Goal: Navigation & Orientation: Find specific page/section

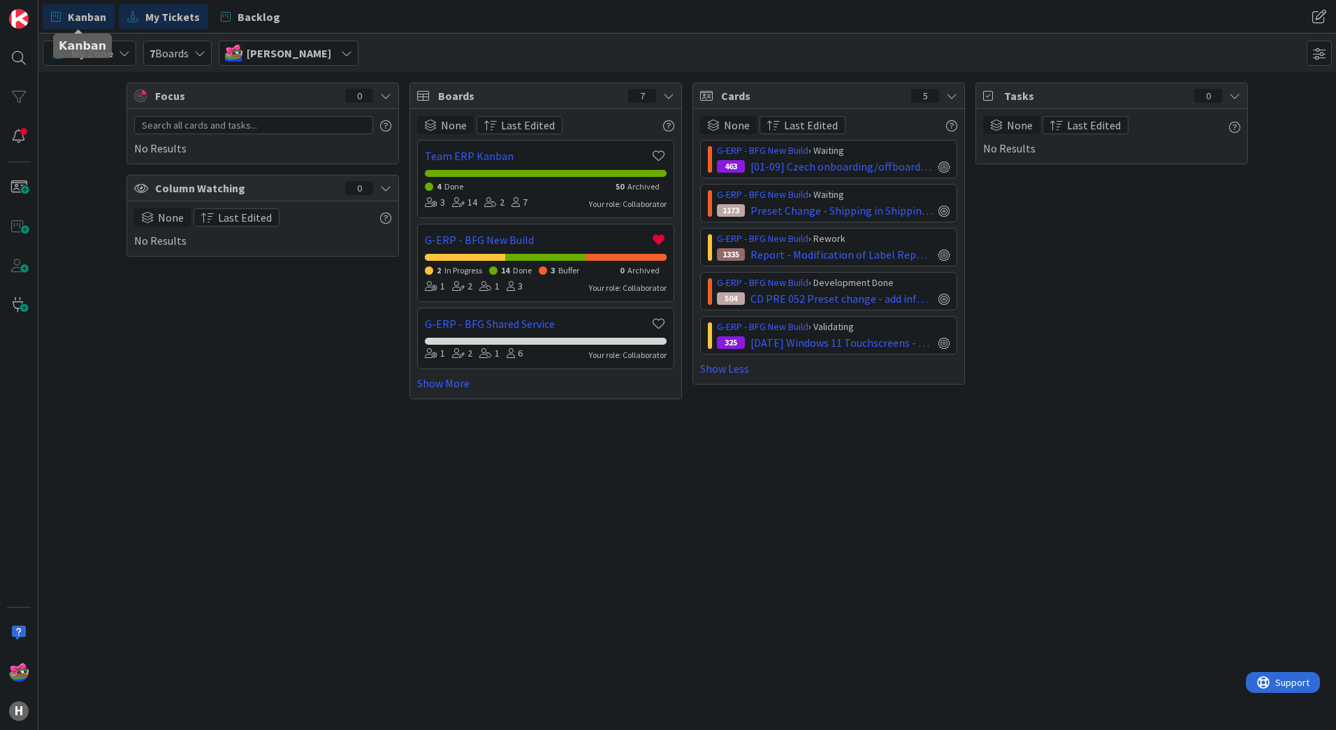
click at [74, 22] on span "Kanban" at bounding box center [87, 16] width 38 height 17
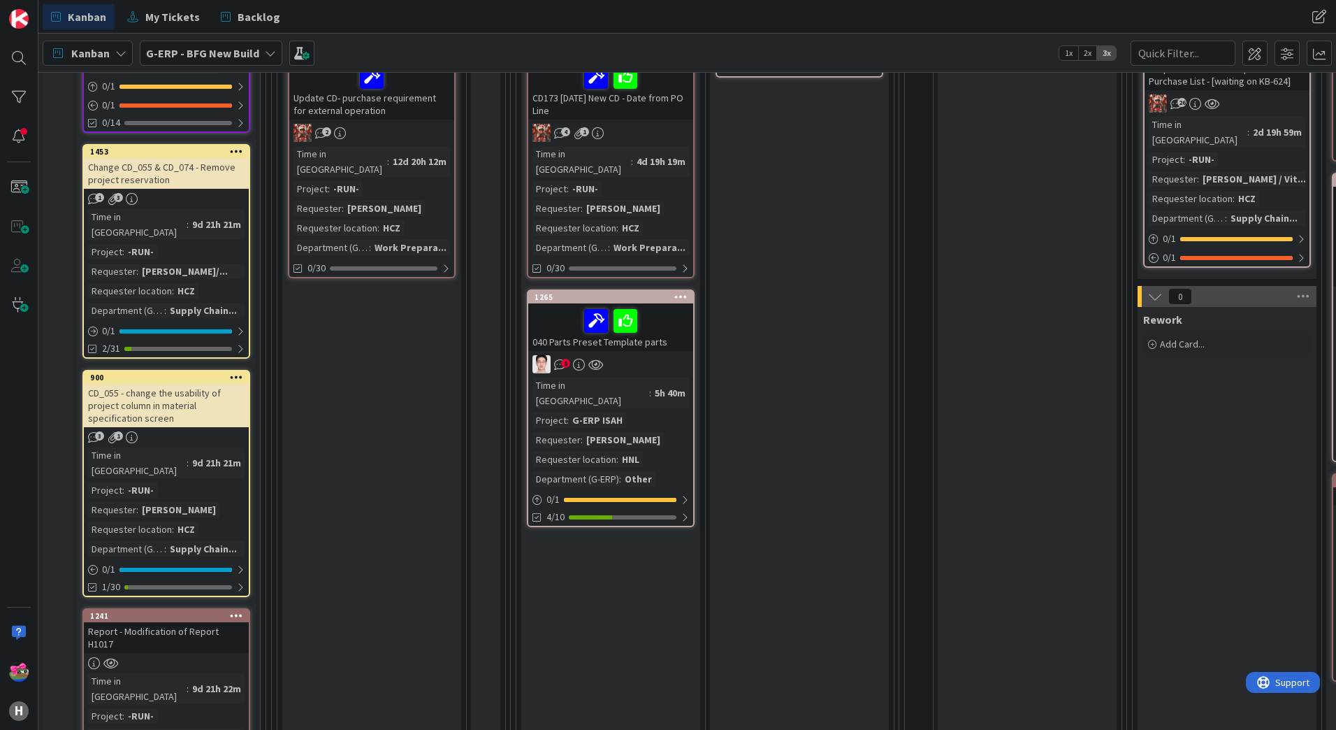
scroll to position [559, 0]
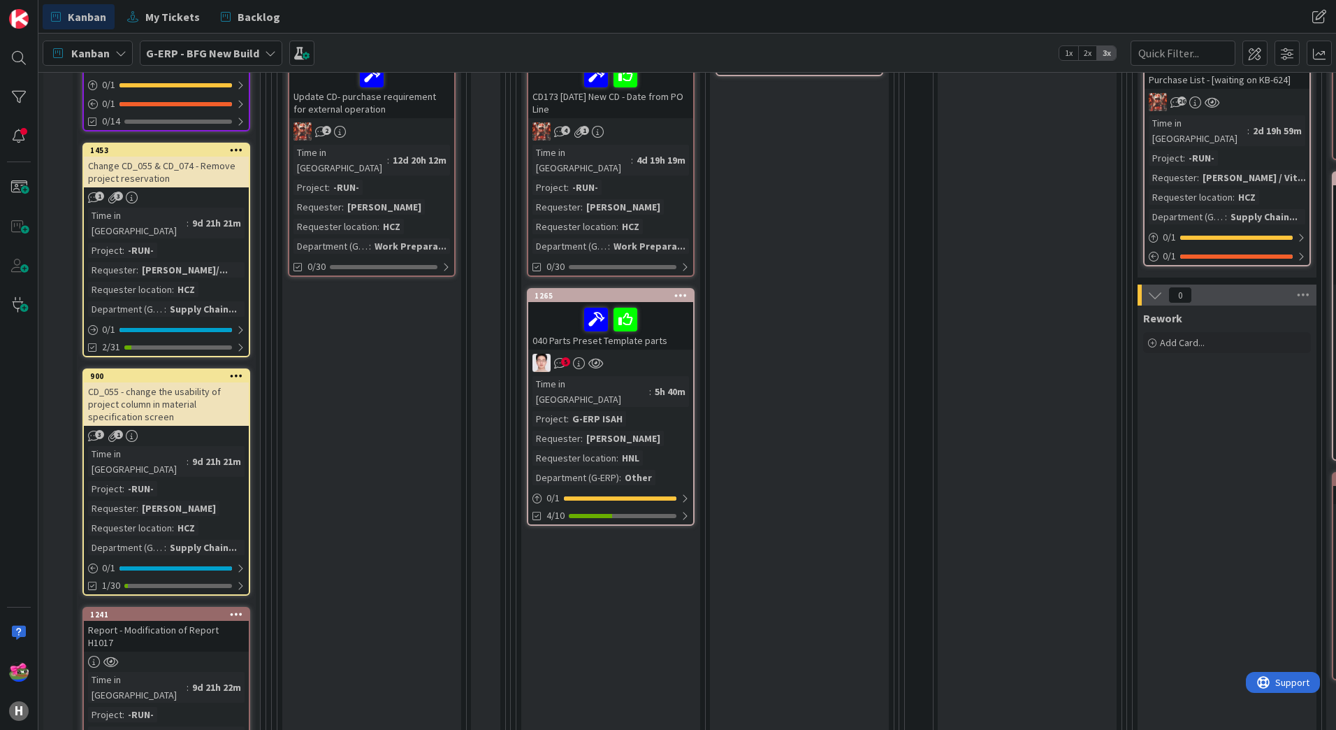
click at [673, 354] on div "5" at bounding box center [610, 363] width 165 height 18
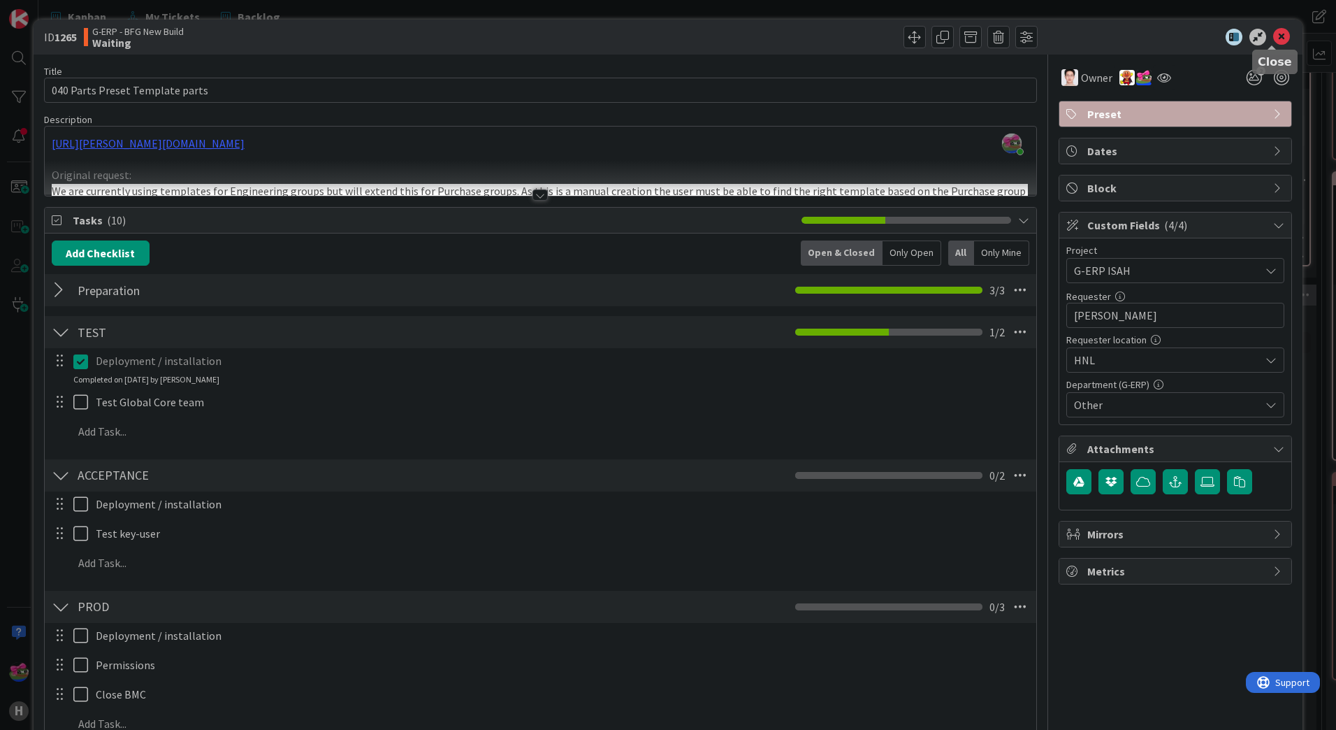
click at [1280, 31] on icon at bounding box center [1281, 37] width 17 height 17
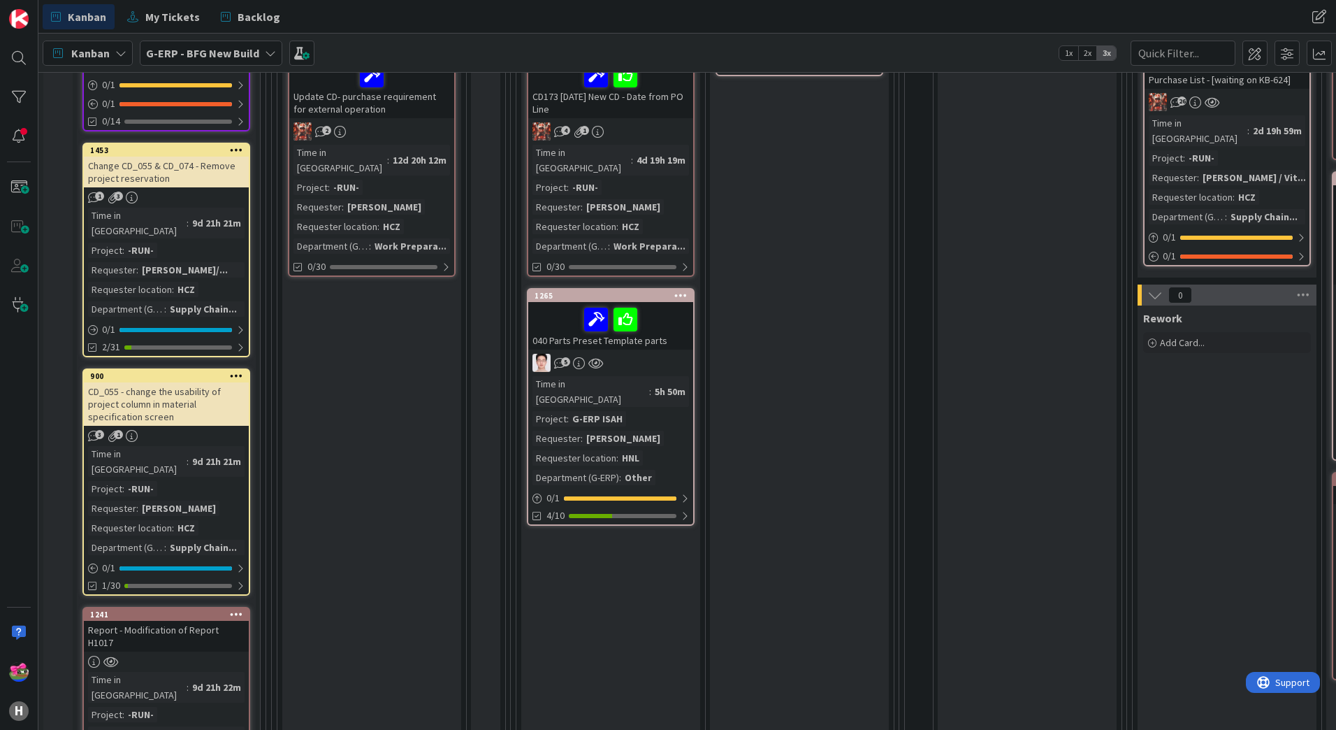
drag, startPoint x: 920, startPoint y: 28, endPoint x: 518, endPoint y: 32, distance: 402.6
click at [919, 28] on div "Kanban My Tickets Backlog Kanban My Tickets Backlog" at bounding box center [687, 17] width 1298 height 34
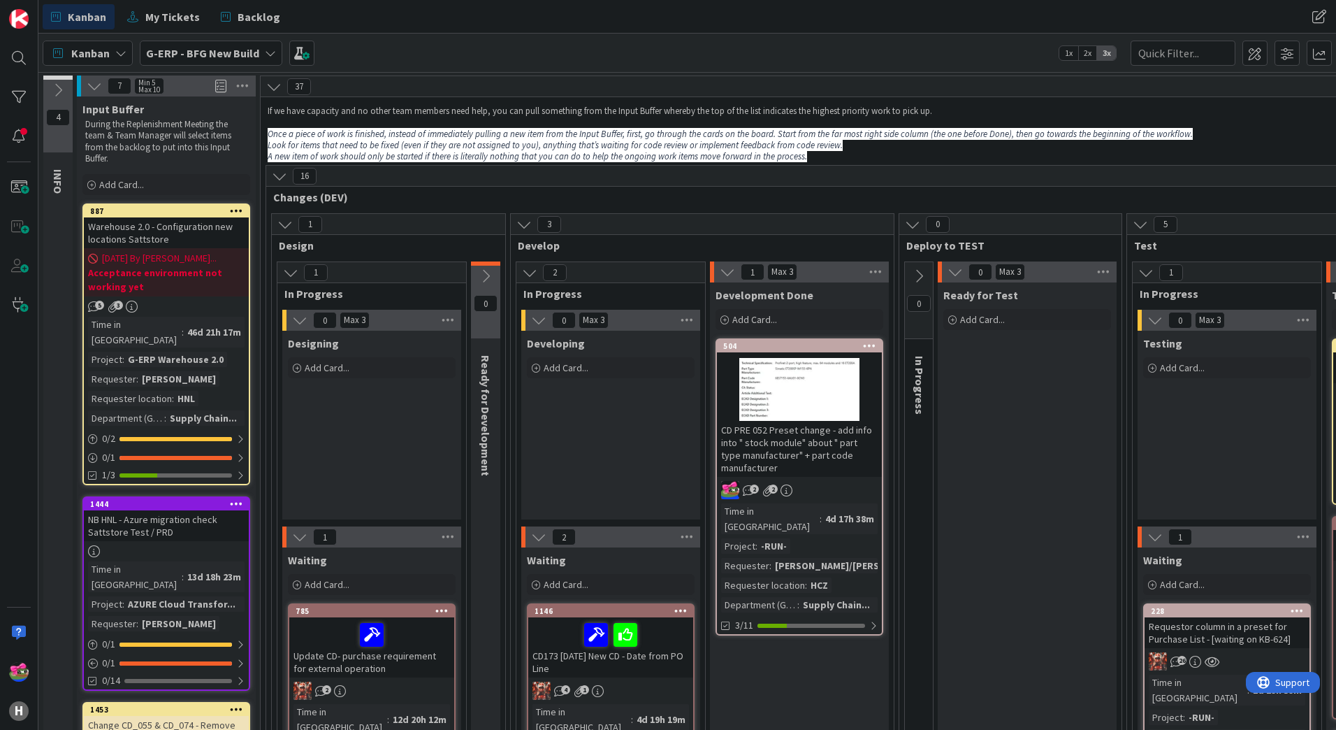
scroll to position [70, 0]
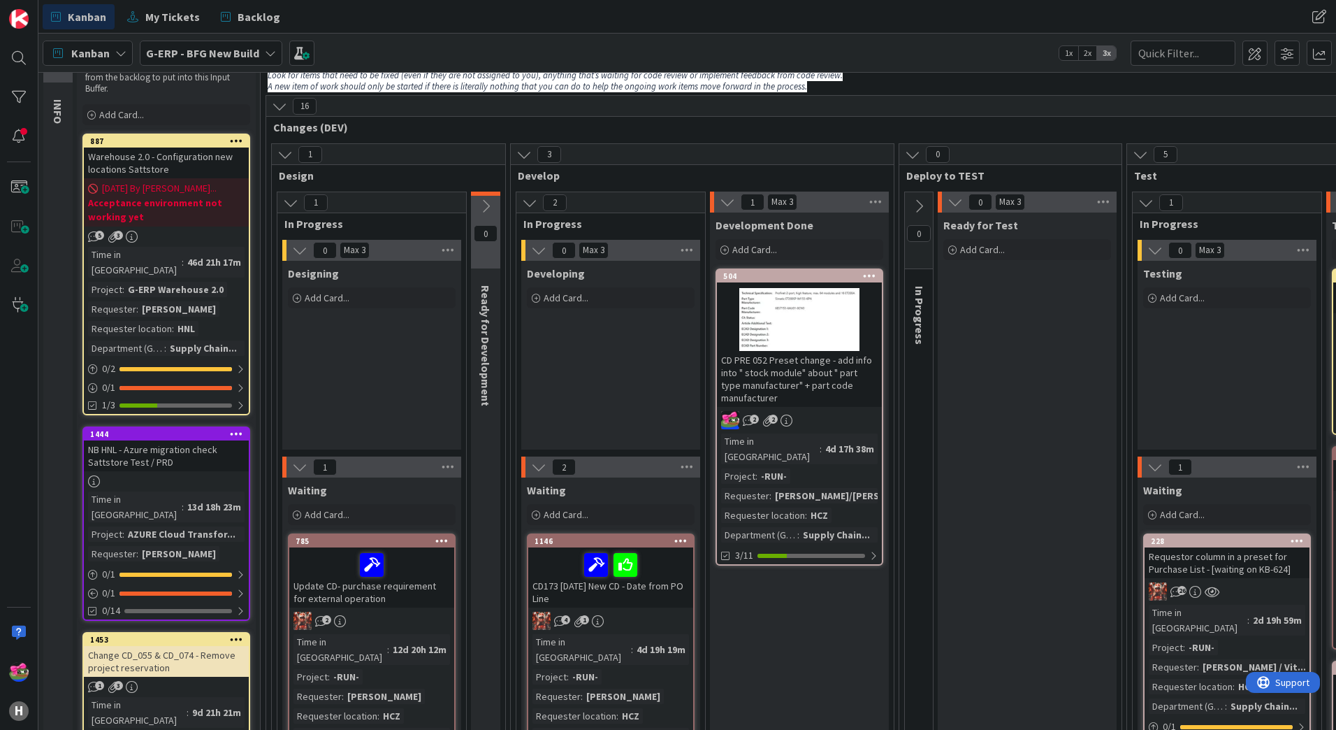
click at [918, 209] on icon at bounding box center [918, 205] width 15 height 15
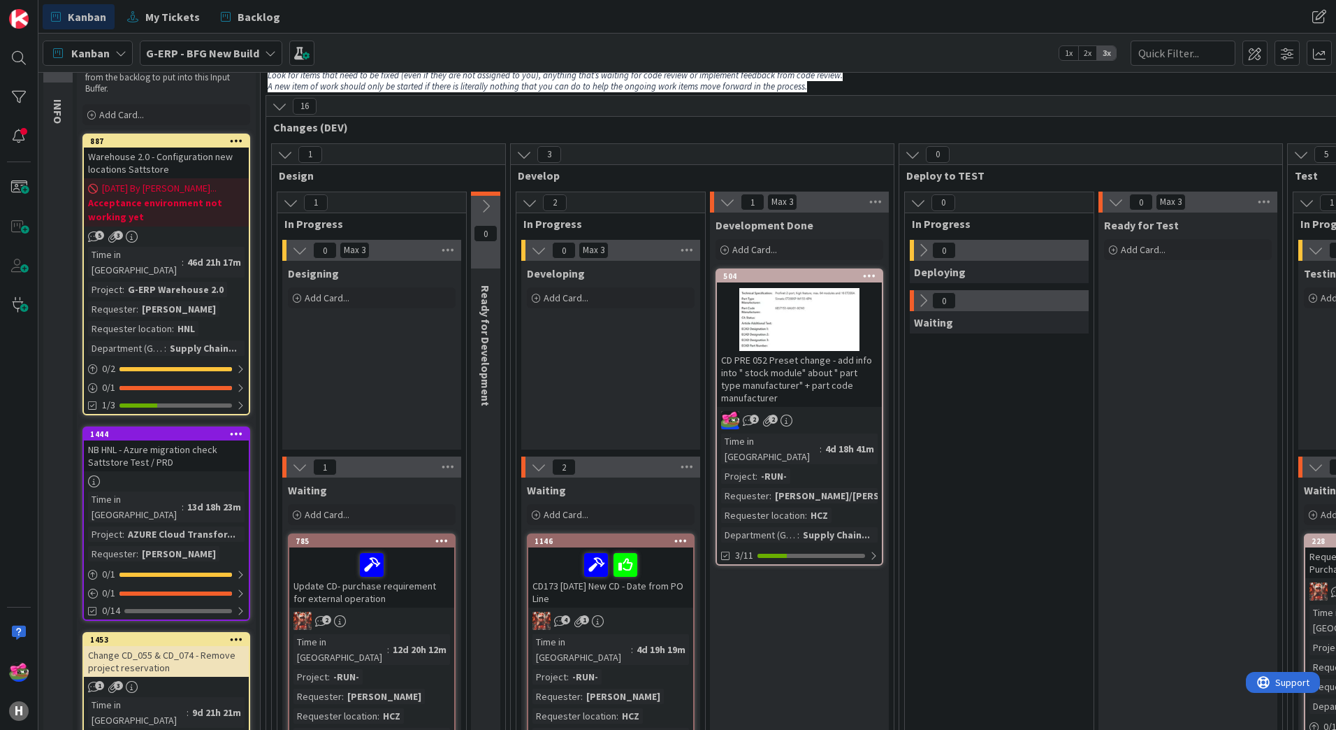
click at [921, 252] on icon at bounding box center [922, 249] width 15 height 15
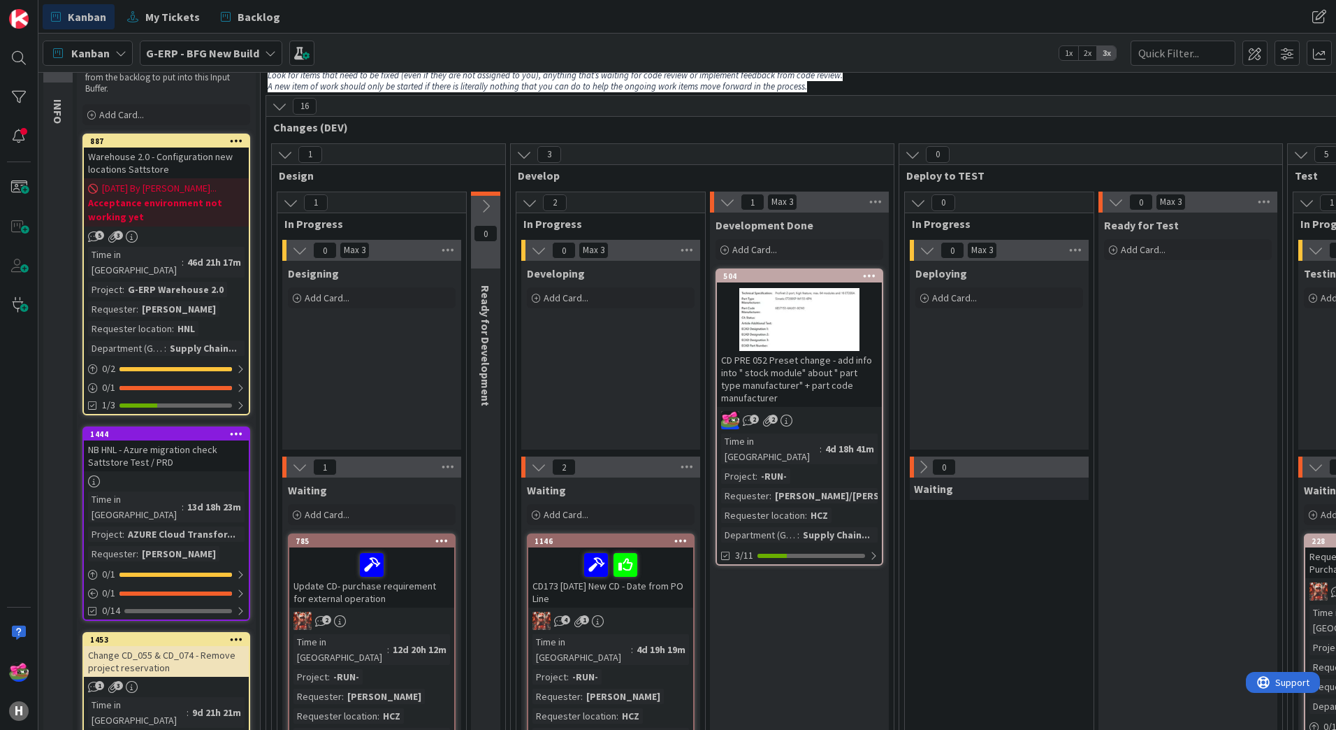
click at [925, 471] on icon at bounding box center [922, 466] width 15 height 15
